Goal: Task Accomplishment & Management: Manage account settings

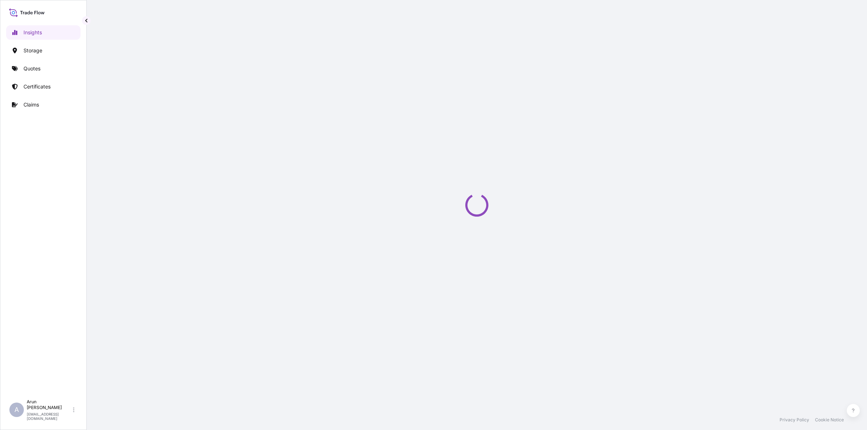
select select "2025"
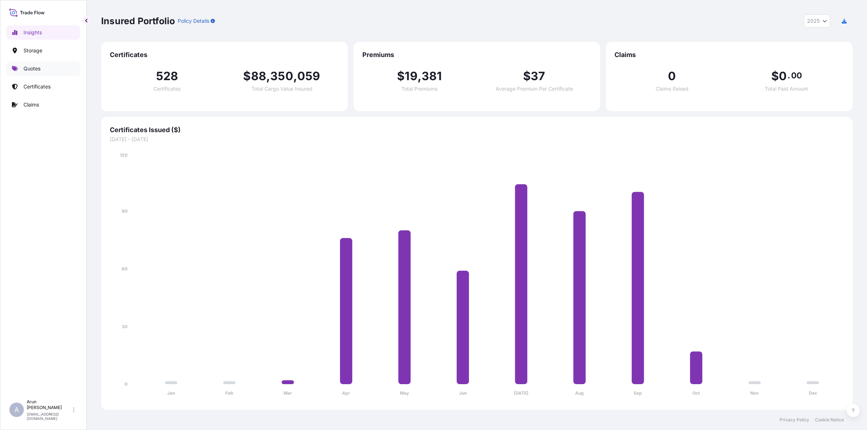
click at [44, 65] on link "Quotes" at bounding box center [43, 68] width 74 height 14
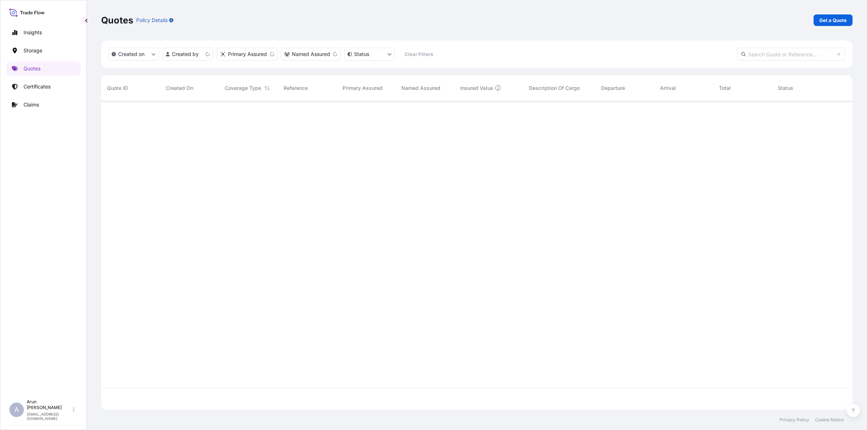
scroll to position [306, 744]
click at [840, 19] on p "Get a Quote" at bounding box center [832, 20] width 27 height 7
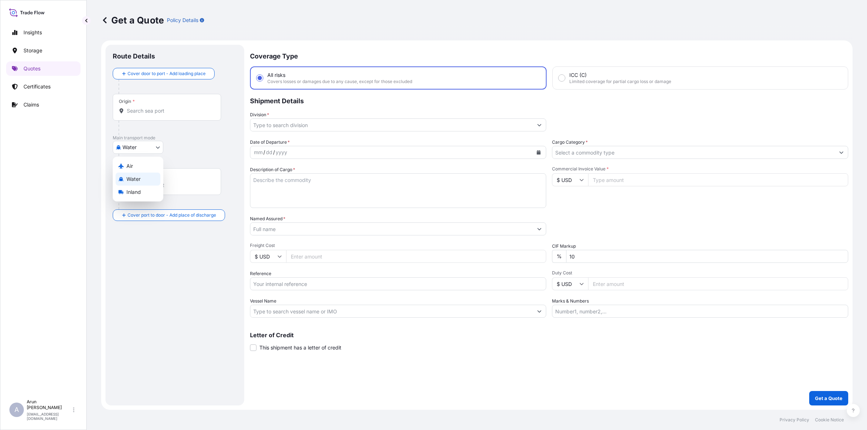
click at [156, 148] on body "Insights Storage Quotes Certificates Claims A [PERSON_NAME] [PERSON_NAME][EMAIL…" at bounding box center [433, 215] width 867 height 430
click at [143, 196] on div "Inland" at bounding box center [138, 192] width 45 height 13
select select "Inland"
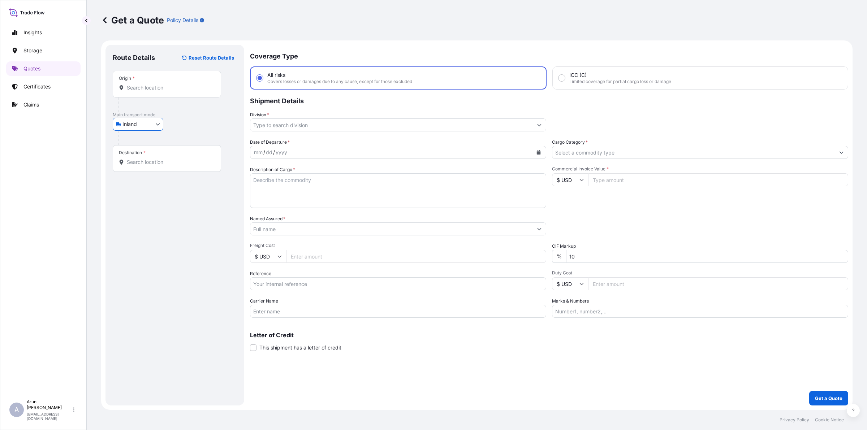
click at [150, 87] on input "Origin *" at bounding box center [169, 87] width 85 height 7
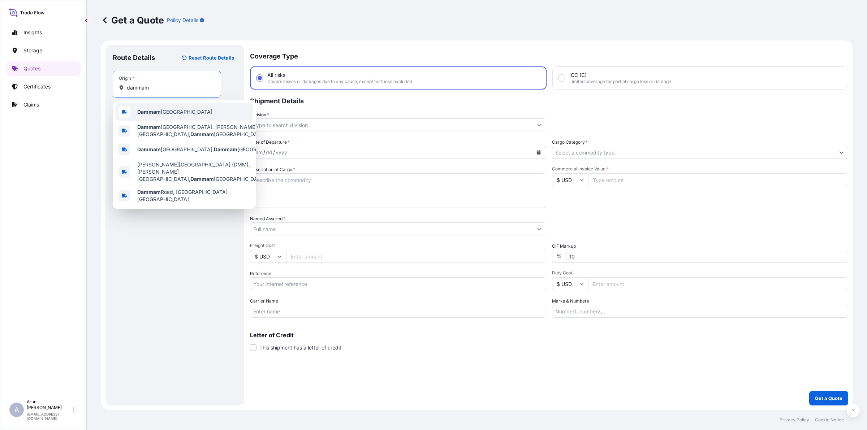
click at [161, 114] on span "Dammam [GEOGRAPHIC_DATA]" at bounding box center [174, 111] width 75 height 7
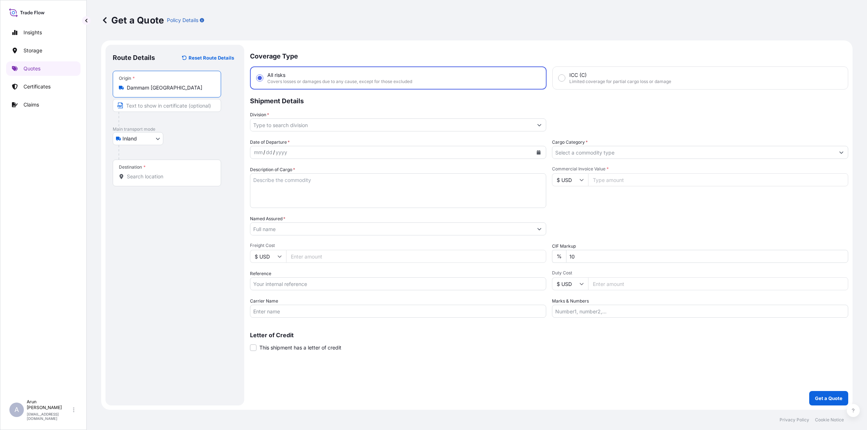
type input "Dammam [GEOGRAPHIC_DATA]"
click at [157, 109] on input "Text to appear on certificate" at bounding box center [167, 105] width 108 height 13
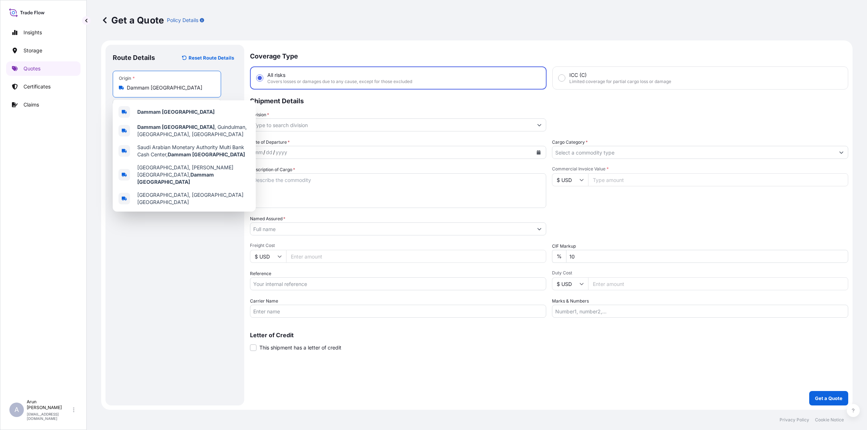
drag, startPoint x: 190, startPoint y: 87, endPoint x: 125, endPoint y: 82, distance: 64.8
click at [125, 82] on div "Origin * [GEOGRAPHIC_DATA] [GEOGRAPHIC_DATA]" at bounding box center [167, 84] width 108 height 27
click at [143, 109] on b "Dammam [GEOGRAPHIC_DATA]" at bounding box center [175, 112] width 77 height 6
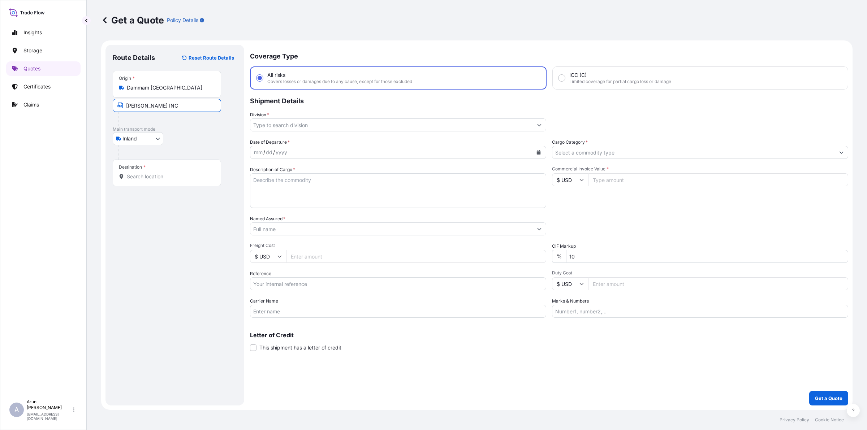
click at [179, 107] on input "[PERSON_NAME] INC" at bounding box center [167, 105] width 108 height 13
paste input "Dammam [GEOGRAPHIC_DATA]"
type input "[PERSON_NAME] INC., Dammam [GEOGRAPHIC_DATA]"
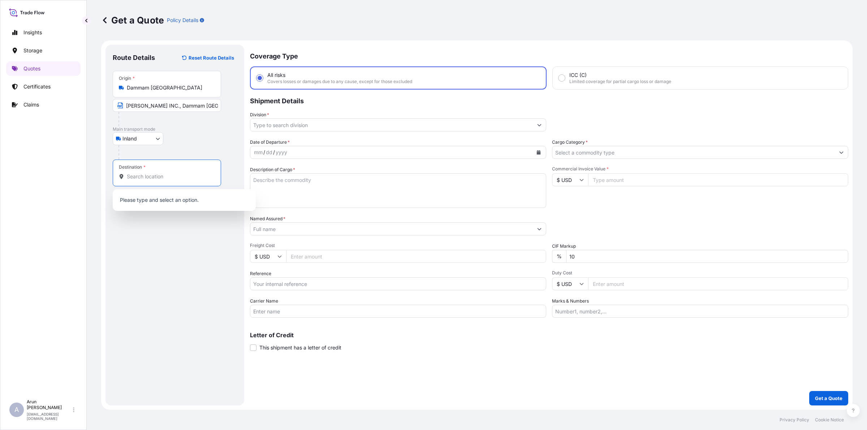
click at [170, 176] on input "Destination *" at bounding box center [169, 176] width 85 height 7
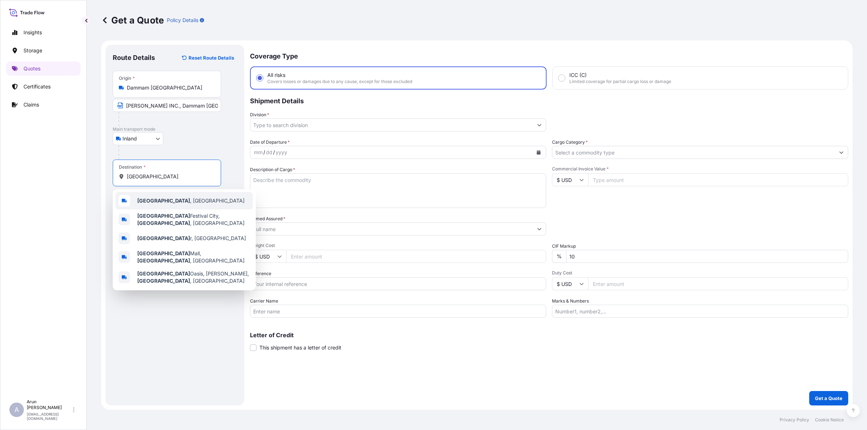
click at [148, 201] on b "[GEOGRAPHIC_DATA]" at bounding box center [163, 200] width 53 height 6
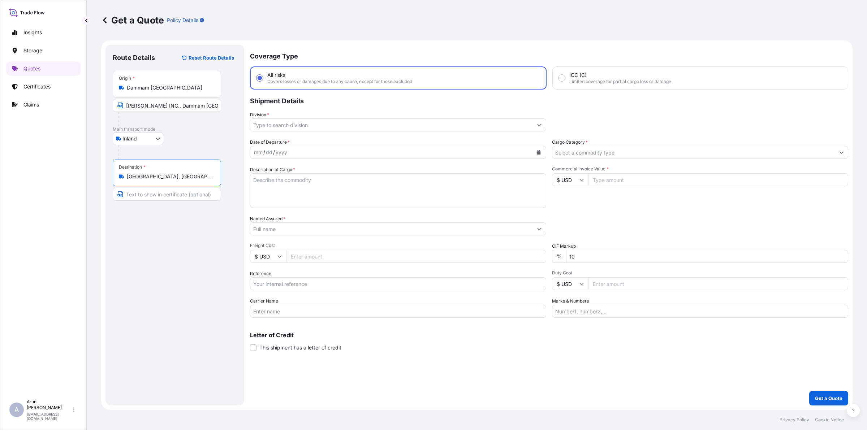
type input "[GEOGRAPHIC_DATA], [GEOGRAPHIC_DATA]"
click at [170, 188] on input "Text to appear on certificate" at bounding box center [167, 194] width 108 height 13
type input "MESAIEED POWER COMPANY LIMITED, [GEOGRAPHIC_DATA] [GEOGRAPHIC_DATA], [GEOGRAPHI…"
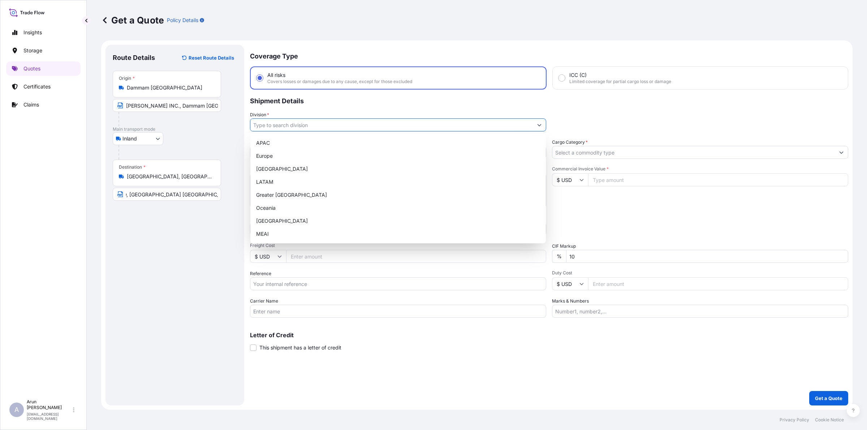
scroll to position [0, 0]
click at [283, 125] on input "Division *" at bounding box center [391, 124] width 282 height 13
click at [269, 232] on div "MEAI" at bounding box center [398, 233] width 290 height 13
type input "MEAI"
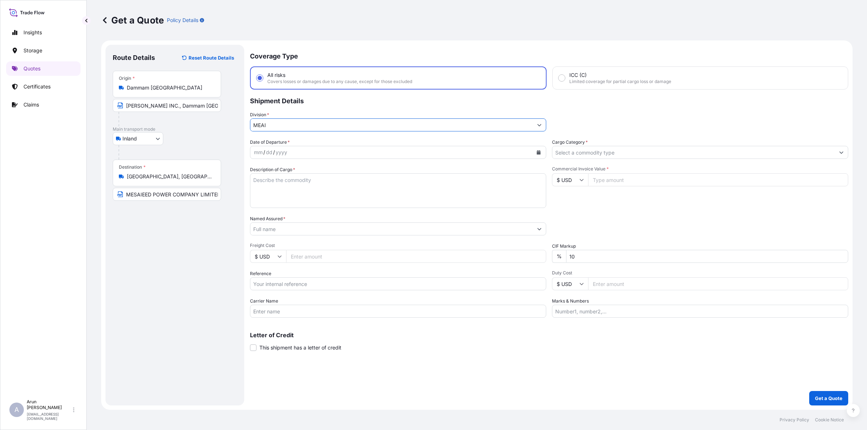
click at [537, 154] on icon "Calendar" at bounding box center [539, 152] width 4 height 4
click at [268, 174] on button "Previous" at bounding box center [265, 173] width 16 height 12
click at [290, 256] on div "30" at bounding box center [289, 253] width 13 height 13
click at [421, 208] on div "Date of Departure * [DATE] Cargo Category * Description of Cargo * Commercial I…" at bounding box center [549, 228] width 598 height 179
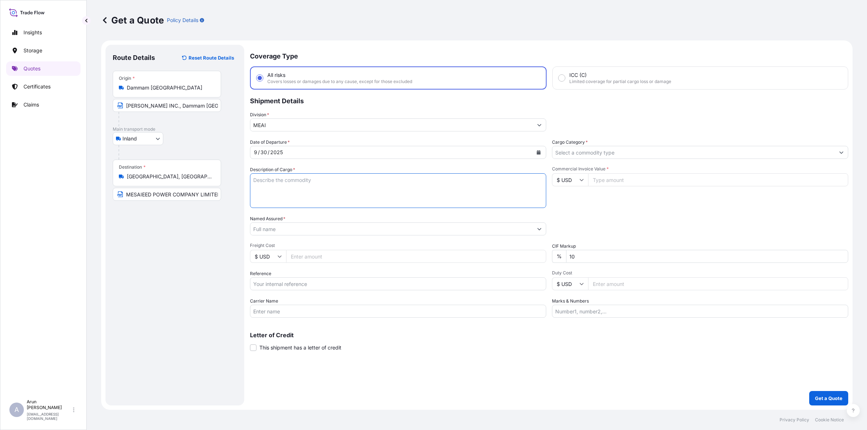
click at [415, 195] on textarea "Description of Cargo *" at bounding box center [398, 190] width 296 height 35
type textarea "IGV HYDRAULIC ACTUATOR"
click at [284, 232] on input "Named Assured *" at bounding box center [391, 228] width 282 height 13
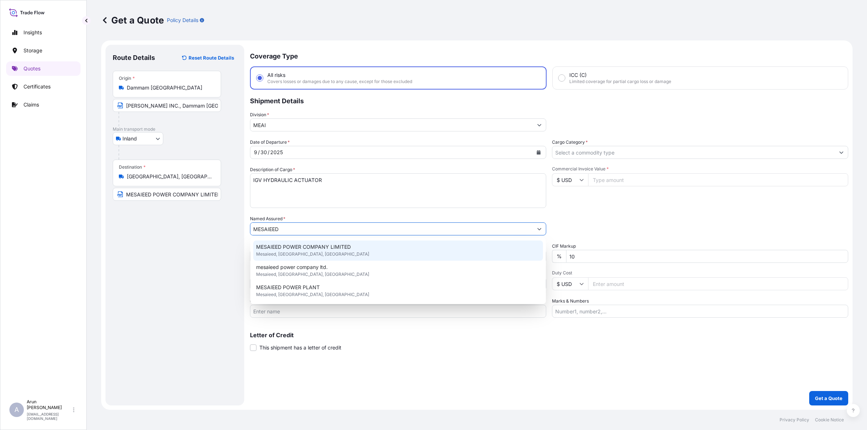
click at [307, 249] on span "MESAIEED POWER COMPANY LIMITED" at bounding box center [303, 246] width 95 height 7
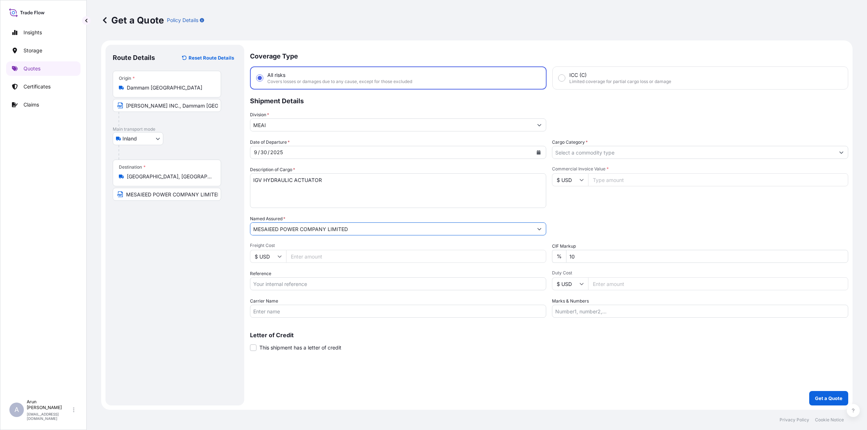
type input "MESAIEED POWER COMPANY LIMITED"
click at [334, 252] on input "Freight Cost" at bounding box center [416, 256] width 260 height 13
type input "500"
click at [331, 281] on input "Reference" at bounding box center [398, 283] width 296 height 13
type input "QA1011046061"
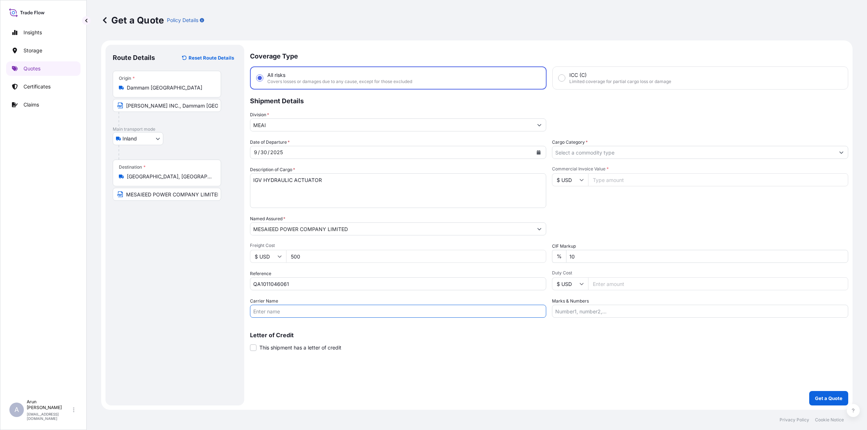
click at [325, 305] on input "Carrier Name" at bounding box center [398, 311] width 296 height 13
type input "BY TRUCK"
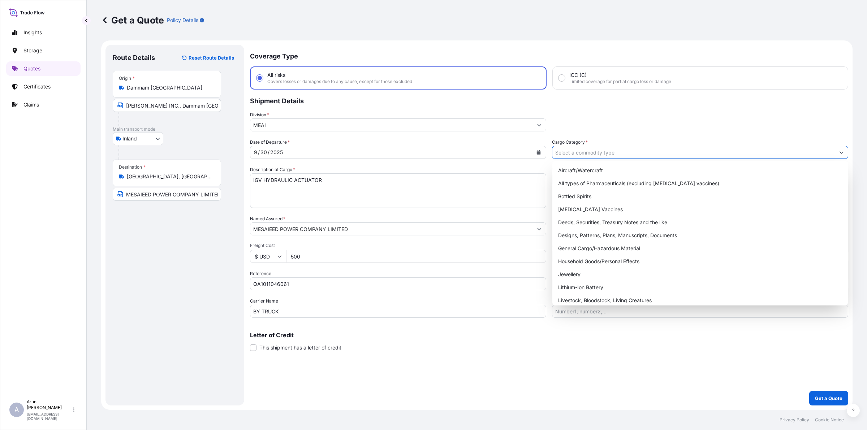
click at [643, 149] on input "Cargo Category *" at bounding box center [693, 152] width 282 height 13
click at [660, 246] on div "General Cargo/Hazardous Material" at bounding box center [700, 248] width 290 height 13
type input "General Cargo/Hazardous Material"
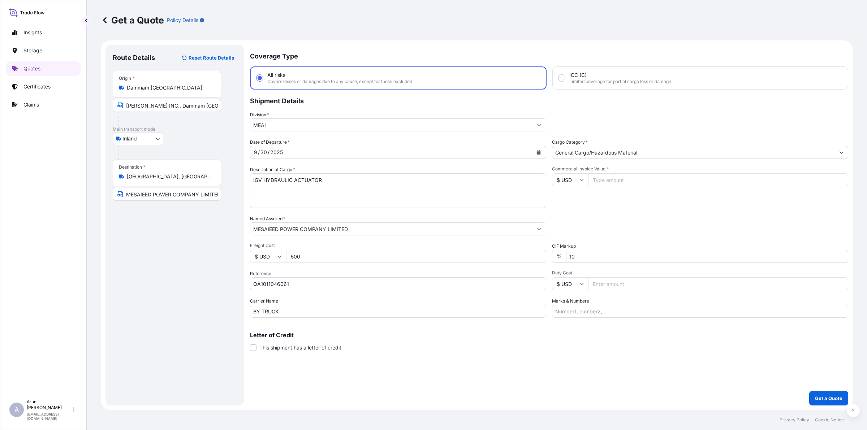
click at [625, 182] on input "Commercial Invoice Value *" at bounding box center [718, 179] width 260 height 13
type input "2500"
click at [584, 256] on input "10" at bounding box center [707, 256] width 282 height 13
type input "1"
type input "0"
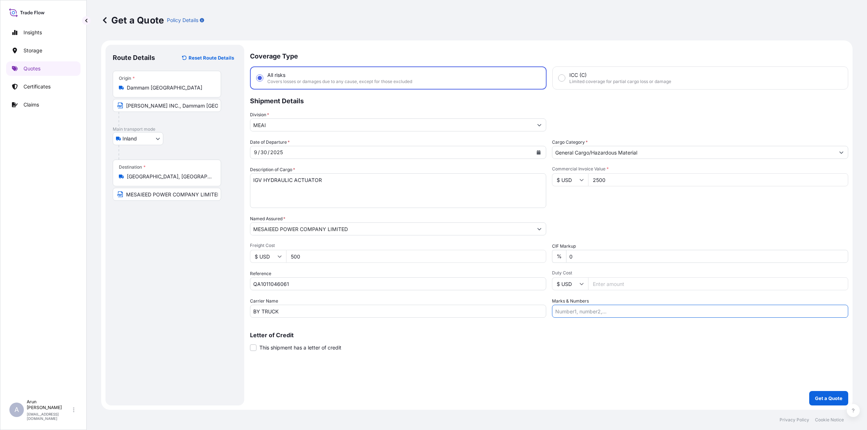
click at [611, 316] on input "Marks & Numbers" at bounding box center [700, 311] width 296 height 13
drag, startPoint x: 590, startPoint y: 313, endPoint x: 620, endPoint y: 316, distance: 29.8
click at [620, 316] on input "INVOICE NO: CPI2025003 DATE: [DATE]" at bounding box center [700, 311] width 296 height 13
drag, startPoint x: 587, startPoint y: 313, endPoint x: 612, endPoint y: 312, distance: 24.6
click at [612, 312] on input "INVOICE NO: 28092025 DATE: [DATE]" at bounding box center [700, 311] width 296 height 13
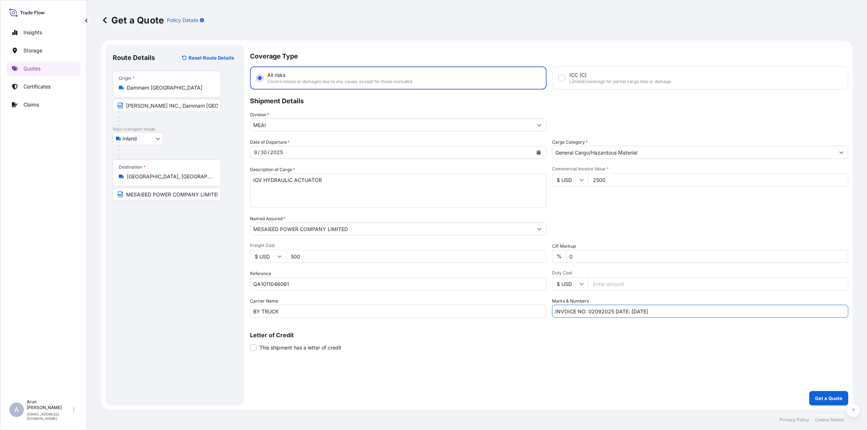
click at [635, 311] on input "INVOICE NO: 02092025 DATE: [DATE]" at bounding box center [700, 311] width 296 height 13
click at [669, 313] on input "INVOICE NO: 02092025 DATE: [DATE]" at bounding box center [700, 311] width 296 height 13
type input "INVOICE NO: 02092025 DATE: [DATE]"
click at [391, 185] on textarea "IGV HYDRAULIC ACTUATOR" at bounding box center [398, 190] width 296 height 35
click at [842, 393] on button "Get a Quote" at bounding box center [828, 398] width 39 height 14
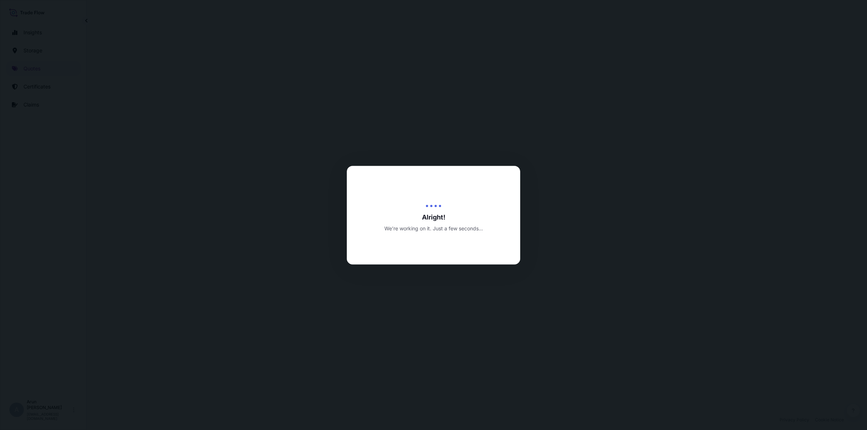
select select "Inland"
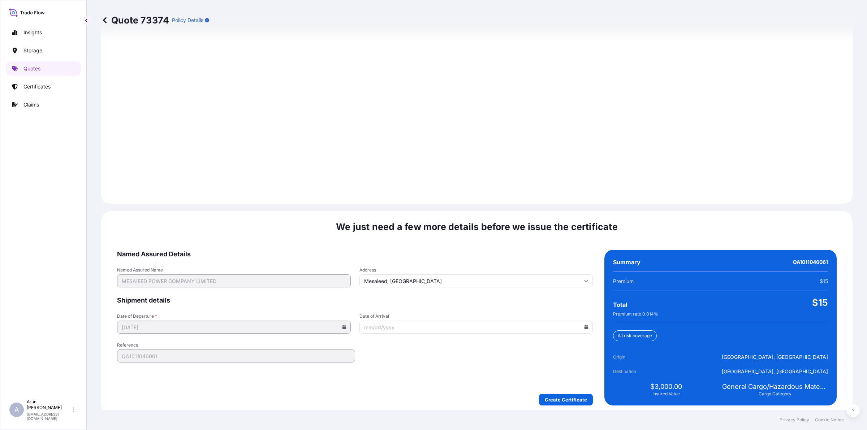
scroll to position [937, 0]
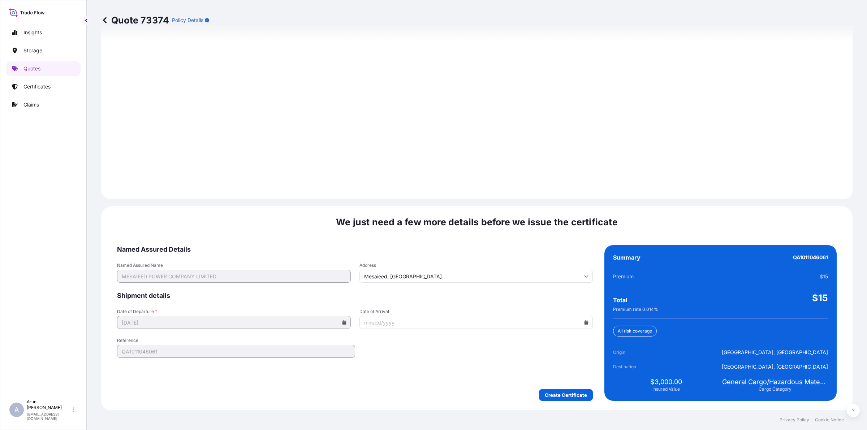
click at [584, 320] on icon at bounding box center [586, 322] width 4 height 4
click at [488, 227] on button "3" at bounding box center [489, 229] width 12 height 12
type input "[DATE]"
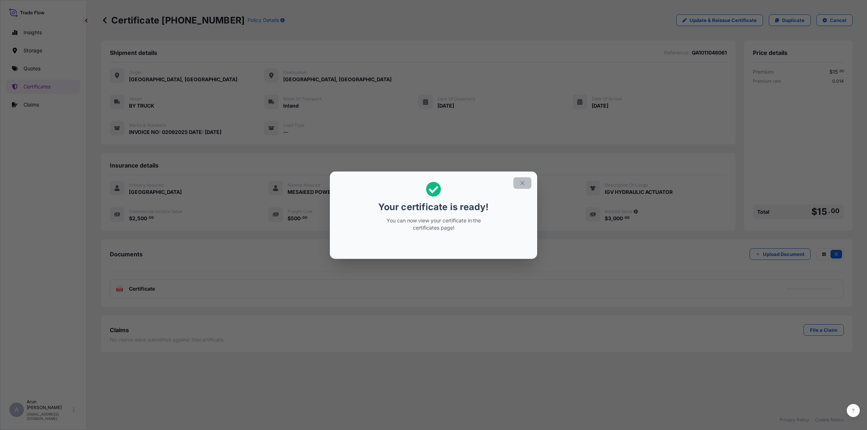
click at [523, 187] on button "button" at bounding box center [522, 183] width 18 height 12
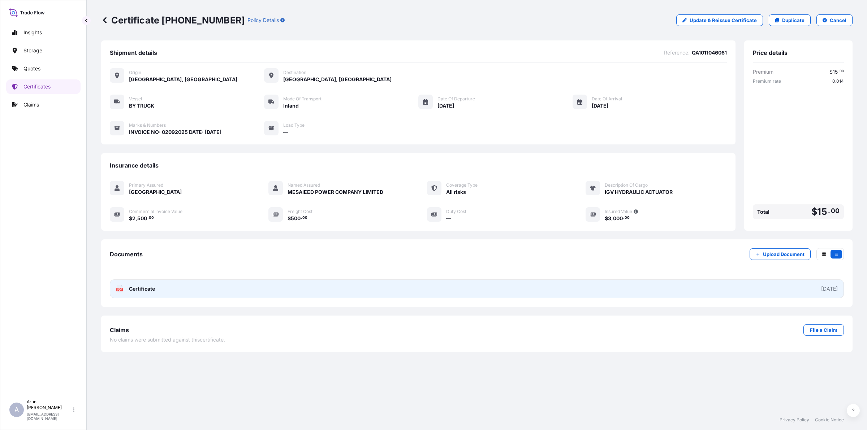
click at [150, 290] on span "Certificate" at bounding box center [142, 288] width 26 height 7
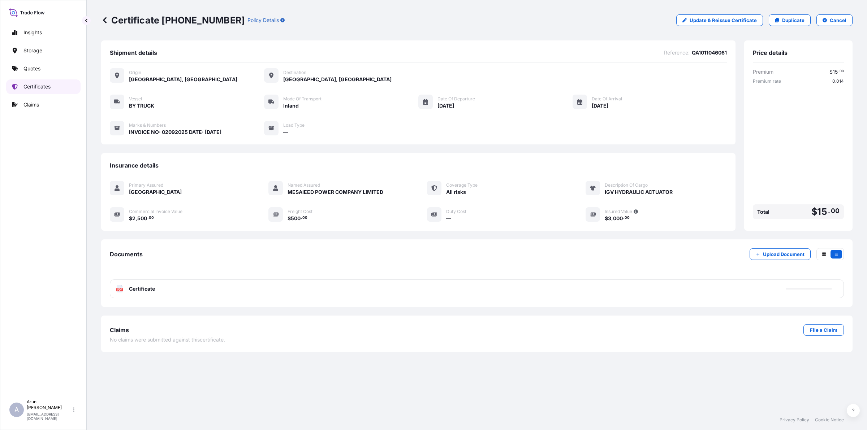
click at [36, 86] on p "Certificates" at bounding box center [36, 86] width 27 height 7
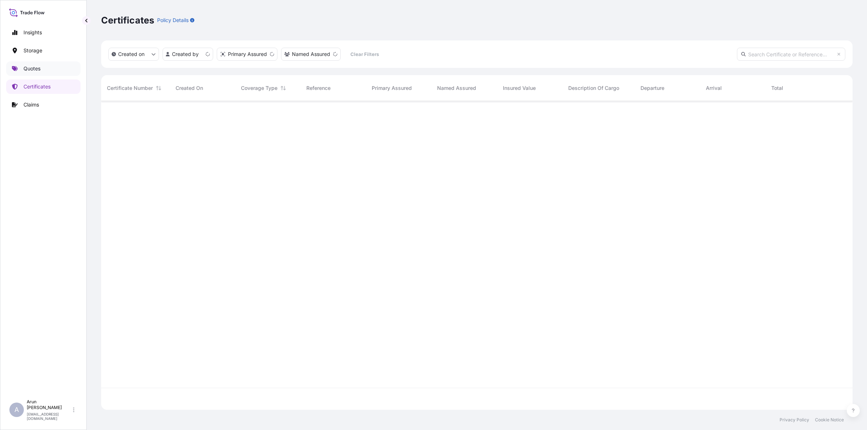
scroll to position [306, 744]
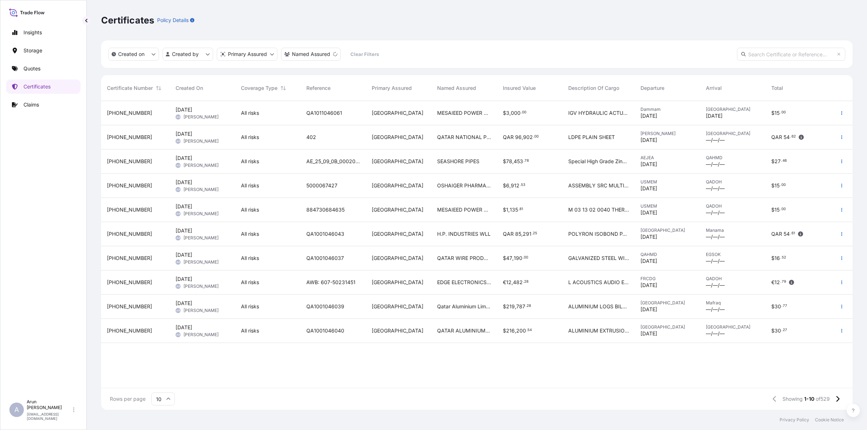
click at [469, 234] on span "H.P. INDUSTRIES WLL" at bounding box center [463, 233] width 53 height 7
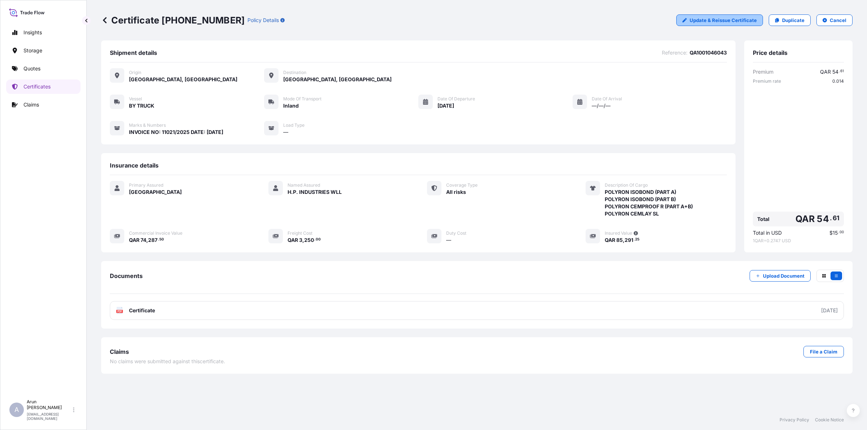
click at [727, 20] on p "Update & Reissue Certificate" at bounding box center [722, 20] width 67 height 7
select select "Inland"
select select "31613"
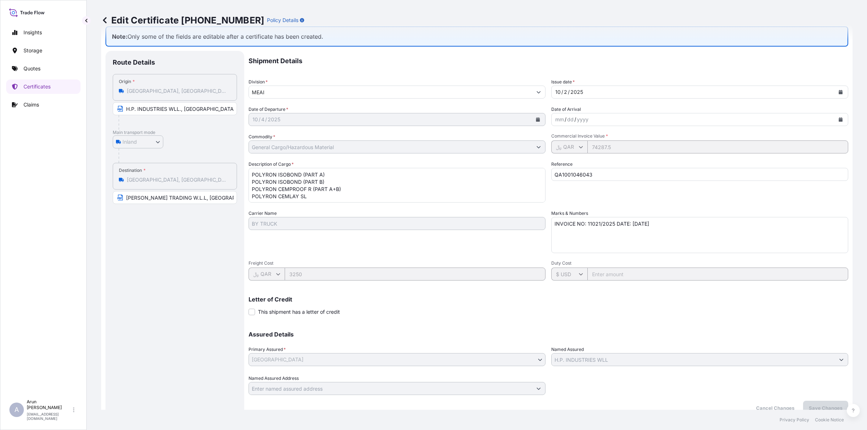
scroll to position [27, 0]
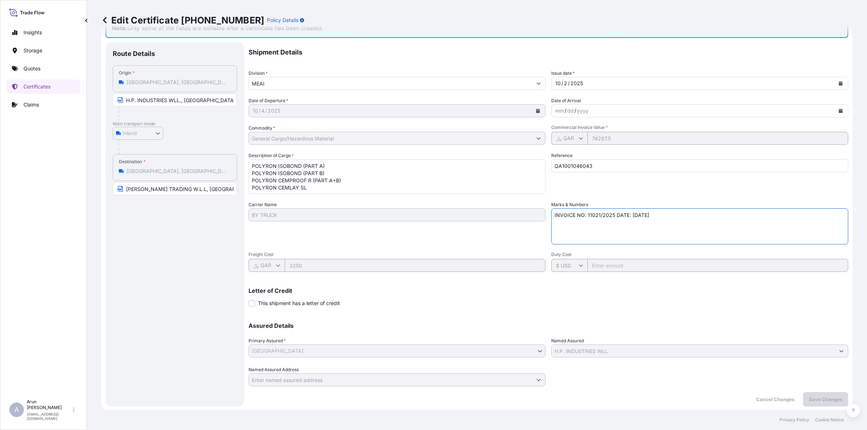
click at [673, 213] on textarea "INVOICE NO: 11021/2025 DATE: [DATE]" at bounding box center [699, 226] width 297 height 36
click at [361, 165] on textarea "POLYRON ISOBOND (PART A) POLYRON ISOBOND (PART B) POLYRON CEMPROOF R (PART A+B)…" at bounding box center [396, 176] width 297 height 35
click at [695, 216] on textarea "INVOICE NO: 11021/2025 DATE: [DATE]" at bounding box center [699, 226] width 297 height 36
type textarea "INVOICE NO: 11021/2025 DATE: [DATE] LC REF: ILC/2025/0524 DATED: [DATE]"
click at [825, 398] on p "Save Changes" at bounding box center [825, 399] width 34 height 7
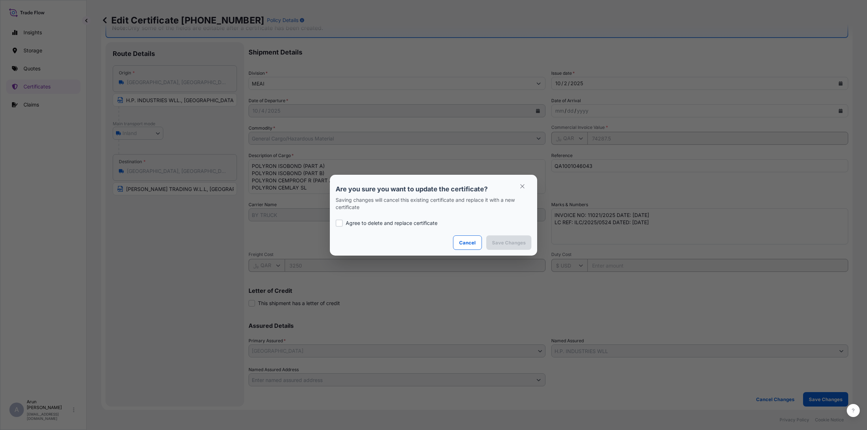
click at [338, 223] on div at bounding box center [338, 223] width 7 height 7
checkbox input "true"
click at [513, 237] on button "Save Changes" at bounding box center [508, 242] width 45 height 14
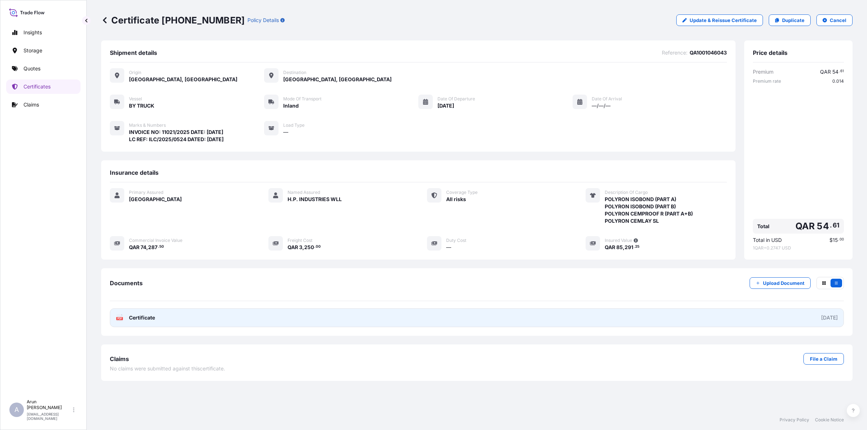
click at [165, 312] on link "PDF Certificate [DATE]" at bounding box center [477, 317] width 734 height 19
